Goal: Navigation & Orientation: Go to known website

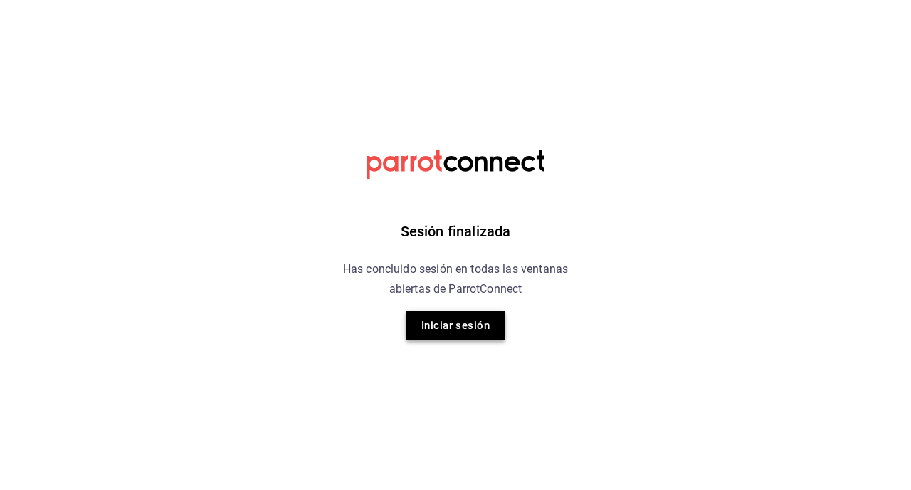
click at [465, 330] on button "Iniciar sesión" at bounding box center [456, 325] width 100 height 30
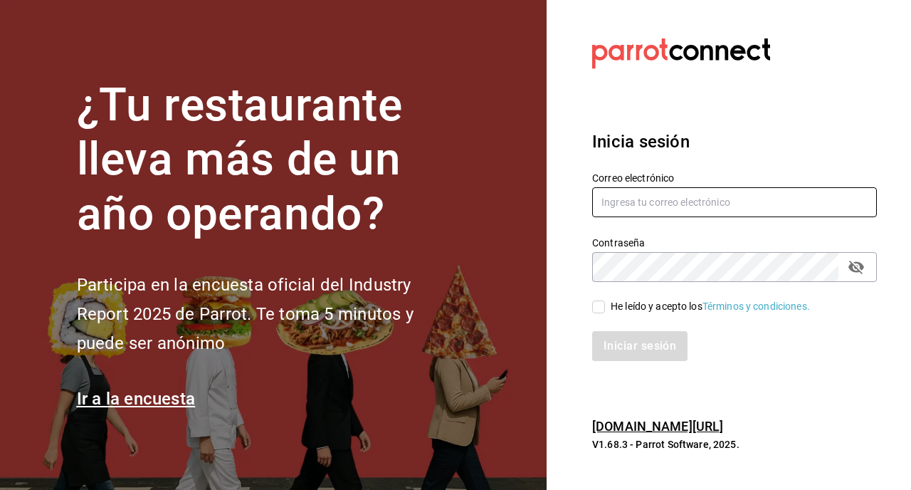
type input "[EMAIL_ADDRESS][DOMAIN_NAME]"
click at [594, 308] on input "He leído y acepto los Términos y condiciones." at bounding box center [598, 306] width 13 height 13
checkbox input "true"
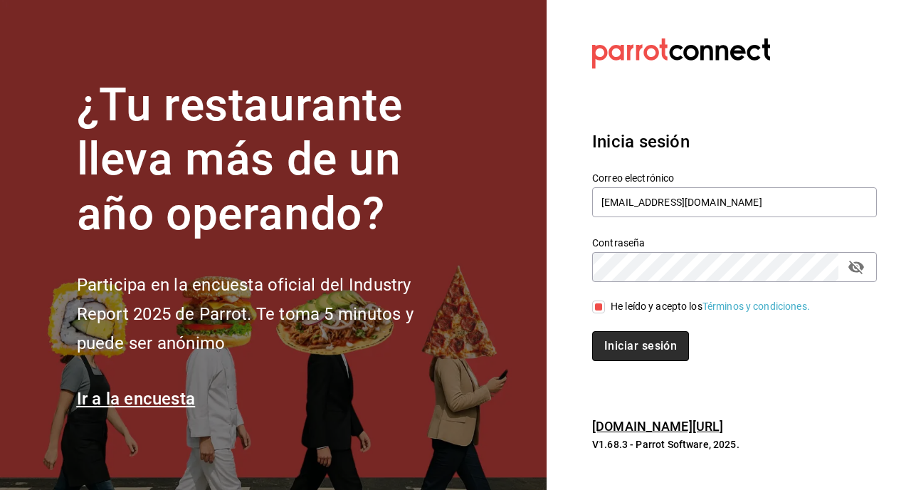
click at [623, 350] on button "Iniciar sesión" at bounding box center [640, 346] width 97 height 30
